Goal: Information Seeking & Learning: Learn about a topic

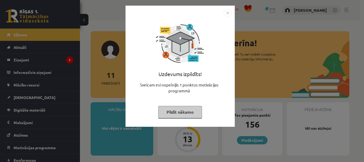
click at [186, 114] on button "Pildīt nākamo" at bounding box center [180, 112] width 44 height 12
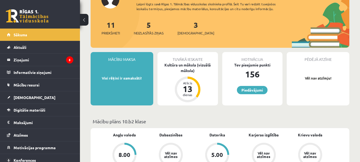
scroll to position [80, 0]
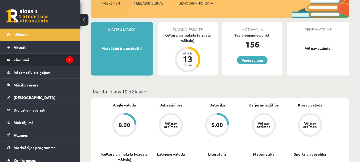
click at [27, 60] on legend "Ziņojumi 5" at bounding box center [44, 60] width 60 height 12
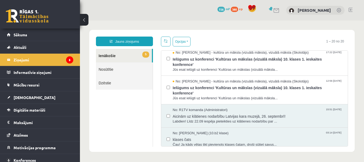
scroll to position [70, 0]
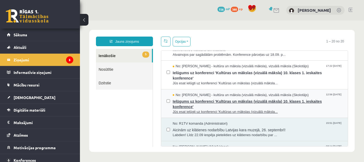
click at [216, 98] on span "Ielūgums uz konferenci 'Kultūras un mākslas (vizuālā māksla) 10. klases 1. iesk…" at bounding box center [258, 103] width 170 height 12
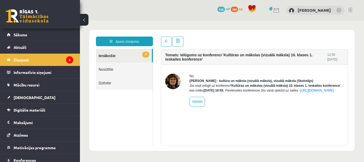
scroll to position [0, 0]
click at [166, 42] on span at bounding box center [166, 41] width 4 height 4
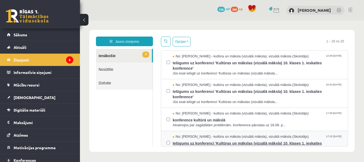
click at [222, 137] on span "No: [PERSON_NAME] - kultūra un māksla (vizuālā māksla), vizuālā māksla (Skolotā…" at bounding box center [241, 136] width 136 height 5
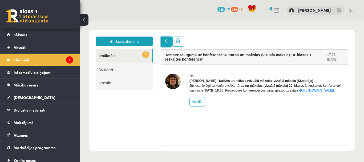
click at [167, 42] on span at bounding box center [166, 41] width 4 height 4
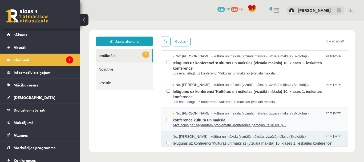
click at [218, 120] on span "konference kultūrā un mākslā" at bounding box center [258, 119] width 170 height 7
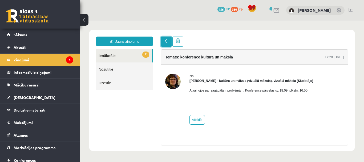
click at [166, 42] on span at bounding box center [166, 41] width 4 height 4
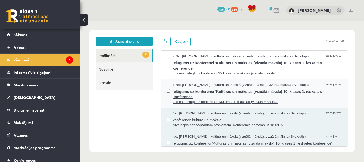
click at [228, 90] on span "Ielūgums uz konferenci 'Kultūras un mākslas (vizuālā māksla) 10. klases 1. iesk…" at bounding box center [258, 93] width 170 height 12
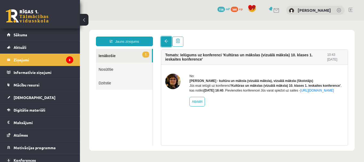
click at [168, 41] on link at bounding box center [166, 41] width 11 height 10
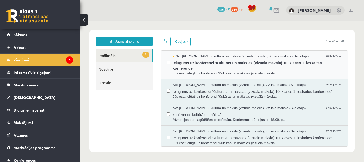
click at [215, 61] on span "Ielūgums uz konferenci 'Kultūras un mākslas (vizuālā māksla) 10. klases 1. iesk…" at bounding box center [258, 65] width 170 height 12
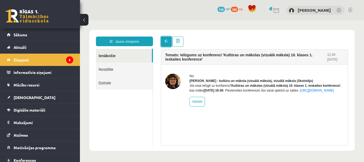
click at [168, 43] on link at bounding box center [166, 41] width 11 height 10
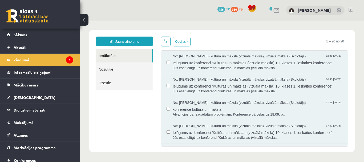
click at [49, 62] on legend "Ziņojumi 5" at bounding box center [44, 60] width 60 height 12
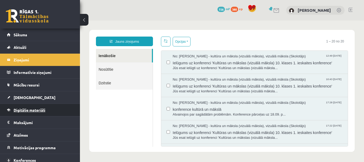
click at [40, 110] on span "Digitālie materiāli" at bounding box center [30, 109] width 32 height 5
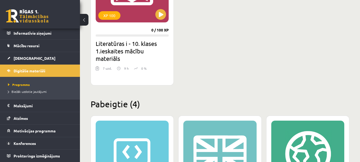
scroll to position [201, 0]
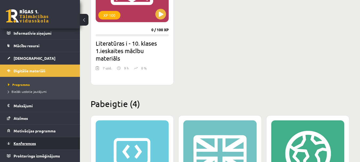
click at [33, 142] on span "Konferences" at bounding box center [25, 143] width 22 height 5
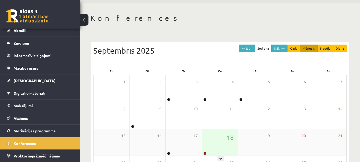
scroll to position [80, 0]
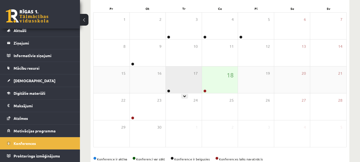
click at [180, 80] on div "17" at bounding box center [184, 79] width 36 height 27
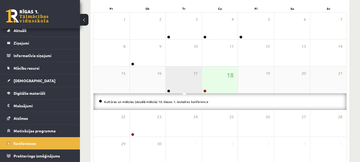
click at [182, 77] on div "17" at bounding box center [184, 79] width 36 height 27
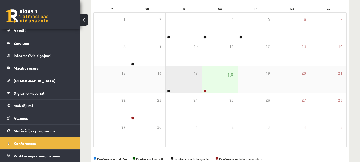
click at [180, 82] on div "17" at bounding box center [184, 79] width 36 height 27
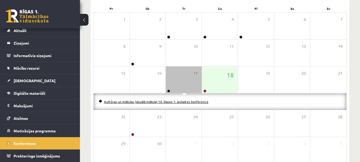
click at [164, 101] on link "Kultūras un mākslas (vizuālā māksla) 10. klases 1. ieskaites konference" at bounding box center [156, 101] width 104 height 4
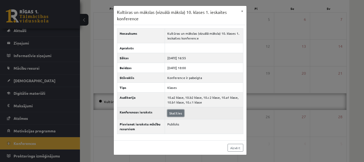
click at [177, 112] on link "Skatīties" at bounding box center [175, 112] width 17 height 7
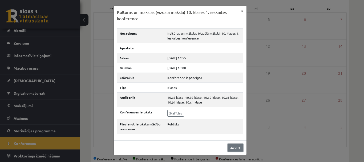
click at [236, 148] on link "Aizvērt" at bounding box center [235, 147] width 16 height 8
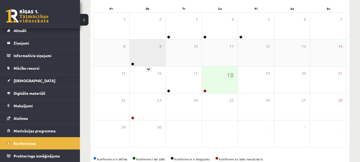
click at [144, 59] on div "9" at bounding box center [148, 52] width 36 height 27
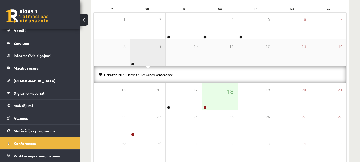
click at [145, 59] on div "9" at bounding box center [148, 52] width 36 height 27
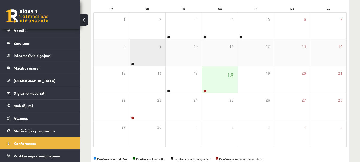
click at [145, 59] on div "9" at bounding box center [148, 52] width 36 height 27
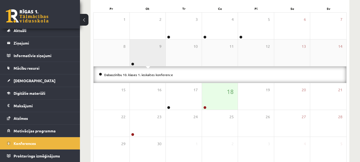
click at [145, 59] on div "9" at bounding box center [148, 52] width 36 height 27
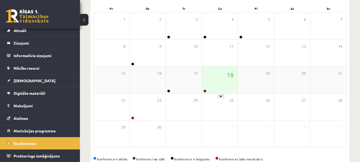
click at [219, 79] on div "18" at bounding box center [220, 79] width 36 height 27
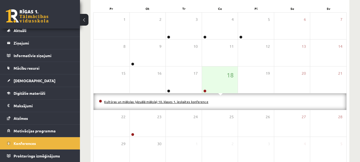
click at [182, 100] on link "Kultūras un mākslas (vizuālā māksla) 10. klases 1. ieskaites konference" at bounding box center [156, 101] width 104 height 4
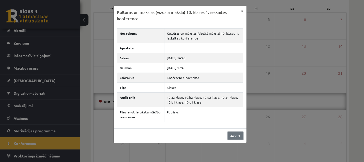
click at [237, 135] on link "Aizvērt" at bounding box center [235, 136] width 16 height 8
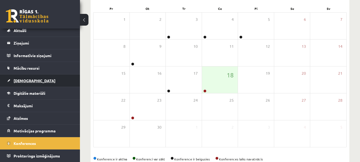
click at [24, 80] on span "[DEMOGRAPHIC_DATA]" at bounding box center [35, 80] width 42 height 5
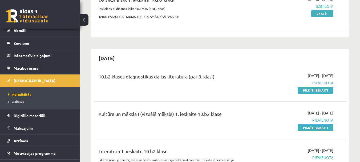
click at [25, 94] on span "Neizpildītās" at bounding box center [19, 94] width 23 height 4
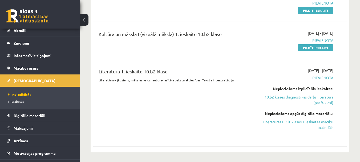
scroll to position [160, 0]
click at [309, 121] on link "Literatūras I - 10. klases 1.ieskaites mācību materiāls" at bounding box center [296, 123] width 73 height 11
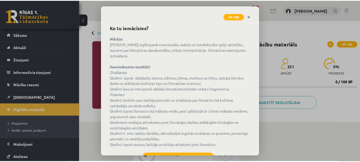
scroll to position [43, 0]
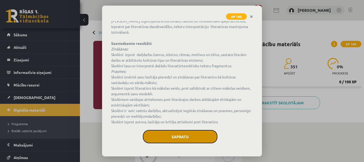
click at [186, 137] on button "Sapratu" at bounding box center [180, 136] width 75 height 13
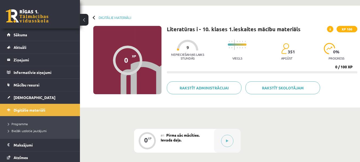
scroll to position [0, 0]
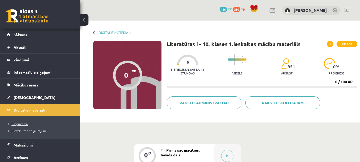
click at [23, 123] on span "Programma" at bounding box center [18, 123] width 20 height 4
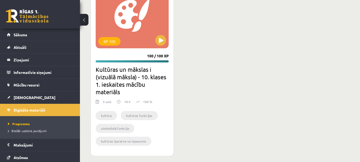
scroll to position [521, 0]
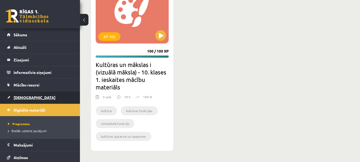
click at [24, 97] on span "[DEMOGRAPHIC_DATA]" at bounding box center [35, 97] width 42 height 5
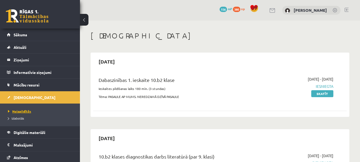
click at [25, 109] on span "Neizpildītās" at bounding box center [19, 111] width 23 height 4
click at [347, 9] on link at bounding box center [346, 10] width 4 height 4
